Goal: Task Accomplishment & Management: Manage account settings

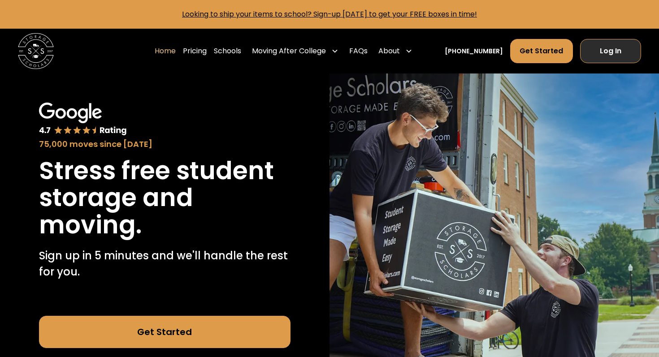
click at [615, 51] on link "Log In" at bounding box center [610, 51] width 61 height 24
click at [614, 60] on link "Log In" at bounding box center [610, 51] width 61 height 24
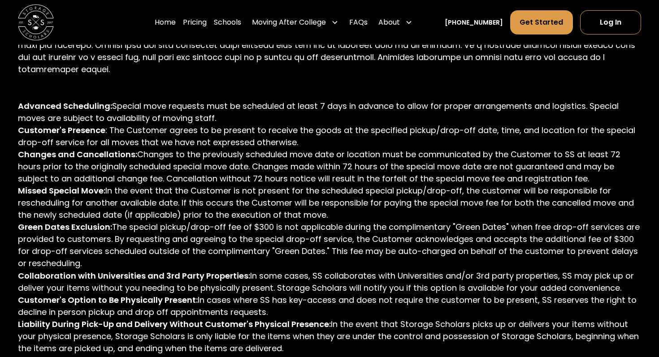
scroll to position [676, 0]
